Goal: Information Seeking & Learning: Learn about a topic

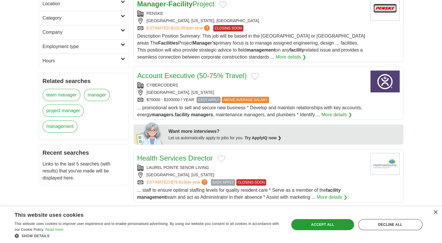
scroll to position [168, 0]
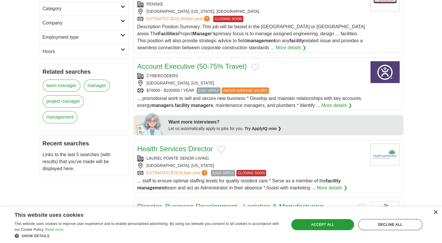
click at [434, 215] on div "×" at bounding box center [435, 213] width 4 height 4
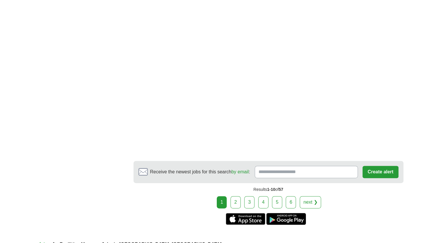
scroll to position [819, 0]
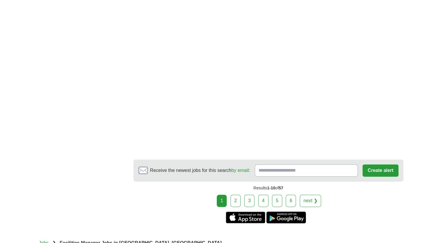
click at [236, 207] on link "2" at bounding box center [235, 201] width 10 height 12
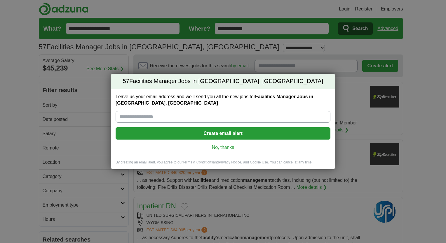
click at [236, 200] on div "57 Facilities Manager Jobs in [GEOGRAPHIC_DATA], [GEOGRAPHIC_DATA] Leave us you…" at bounding box center [223, 121] width 446 height 243
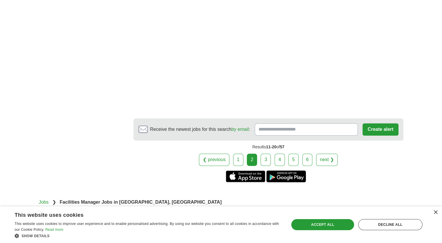
scroll to position [902, 0]
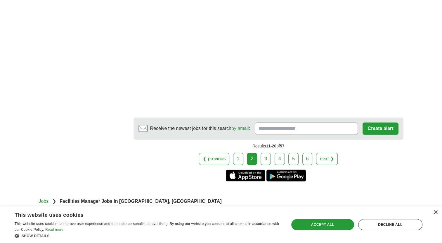
click at [265, 159] on link "3" at bounding box center [265, 159] width 10 height 12
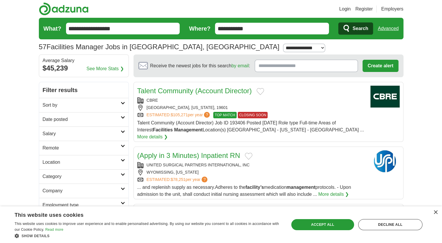
click at [168, 134] on link "More details ❯" at bounding box center [152, 137] width 31 height 7
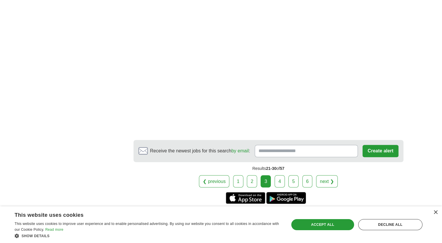
scroll to position [921, 0]
click at [281, 175] on link "4" at bounding box center [279, 181] width 10 height 12
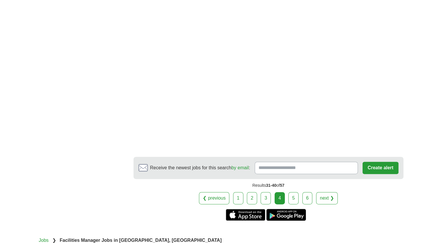
scroll to position [781, 0]
click at [293, 193] on link "5" at bounding box center [293, 198] width 10 height 12
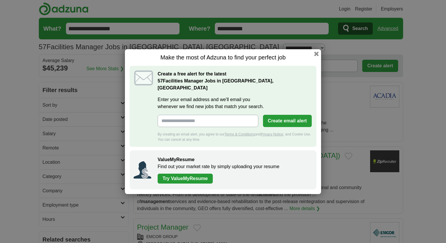
click at [341, 144] on div "Make the most of Adzuna to find your perfect job Create a free alert for the la…" at bounding box center [223, 121] width 446 height 243
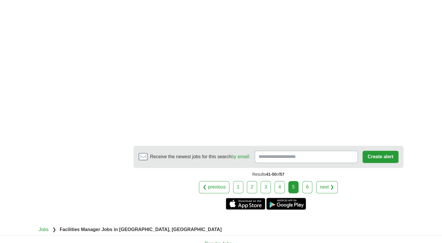
scroll to position [894, 0]
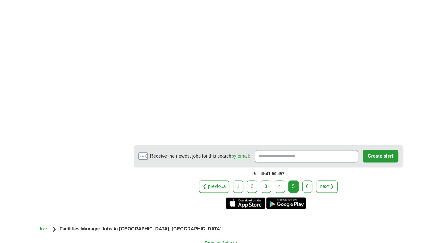
click at [306, 181] on link "6" at bounding box center [307, 187] width 10 height 12
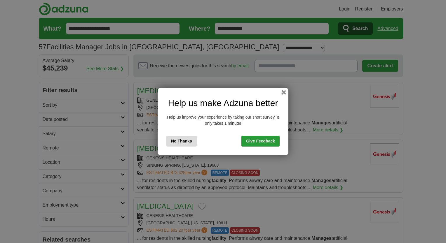
click at [184, 145] on button "No Thanks" at bounding box center [181, 141] width 30 height 11
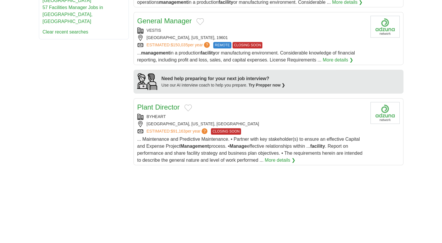
scroll to position [383, 0]
